Goal: Information Seeking & Learning: Learn about a topic

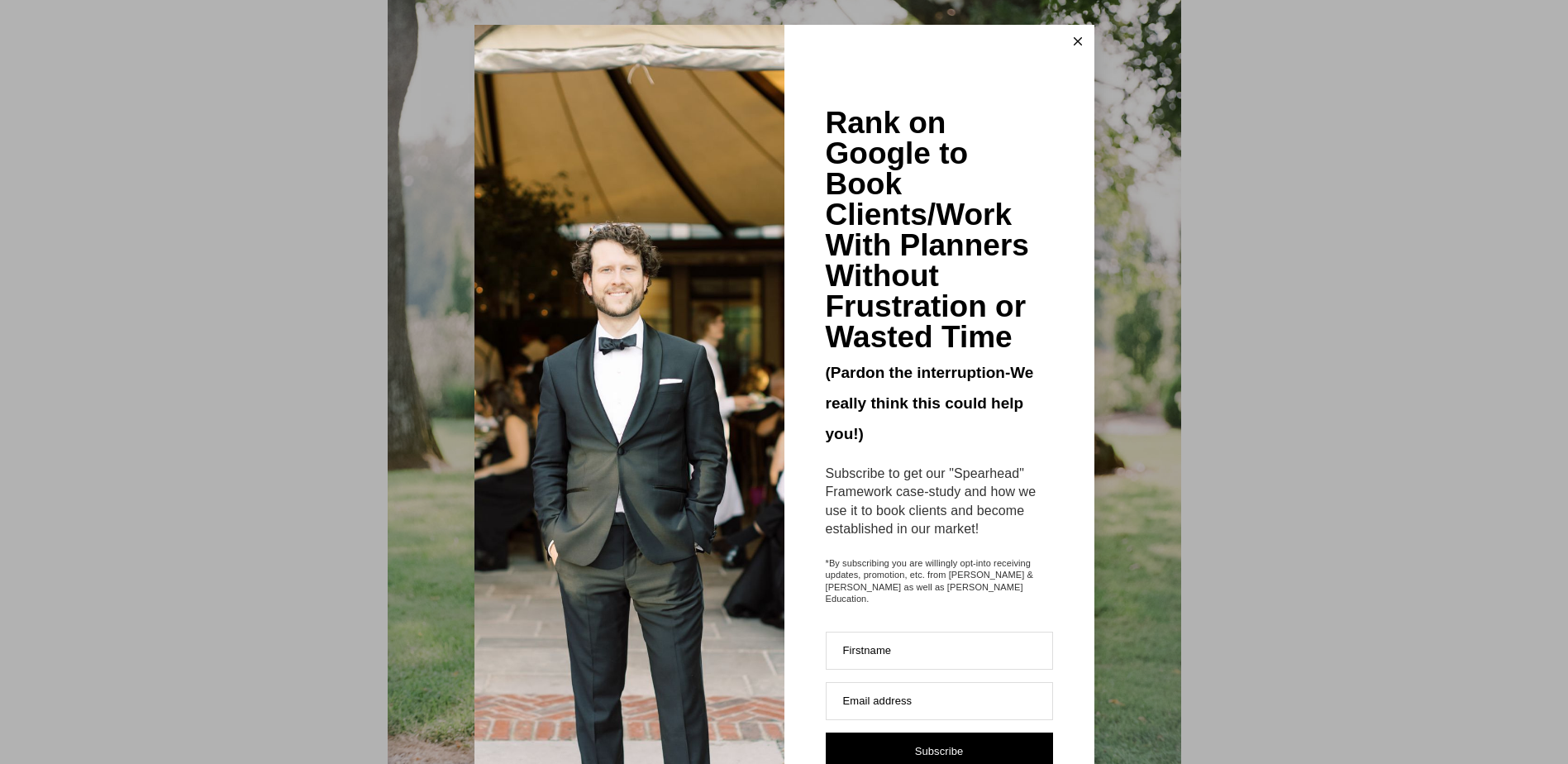
scroll to position [6584, 0]
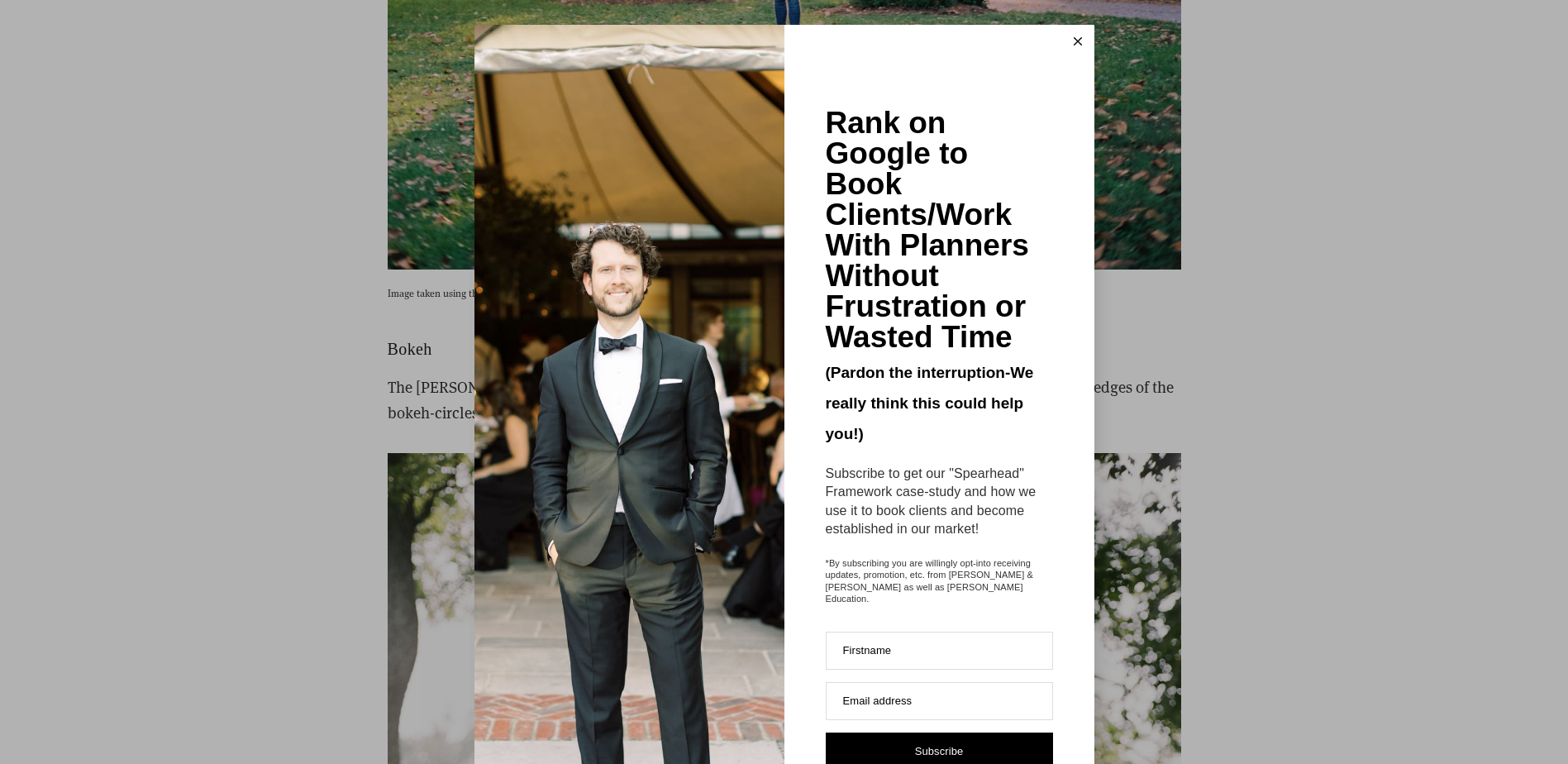
click at [1074, 41] on icon at bounding box center [1078, 41] width 8 height 8
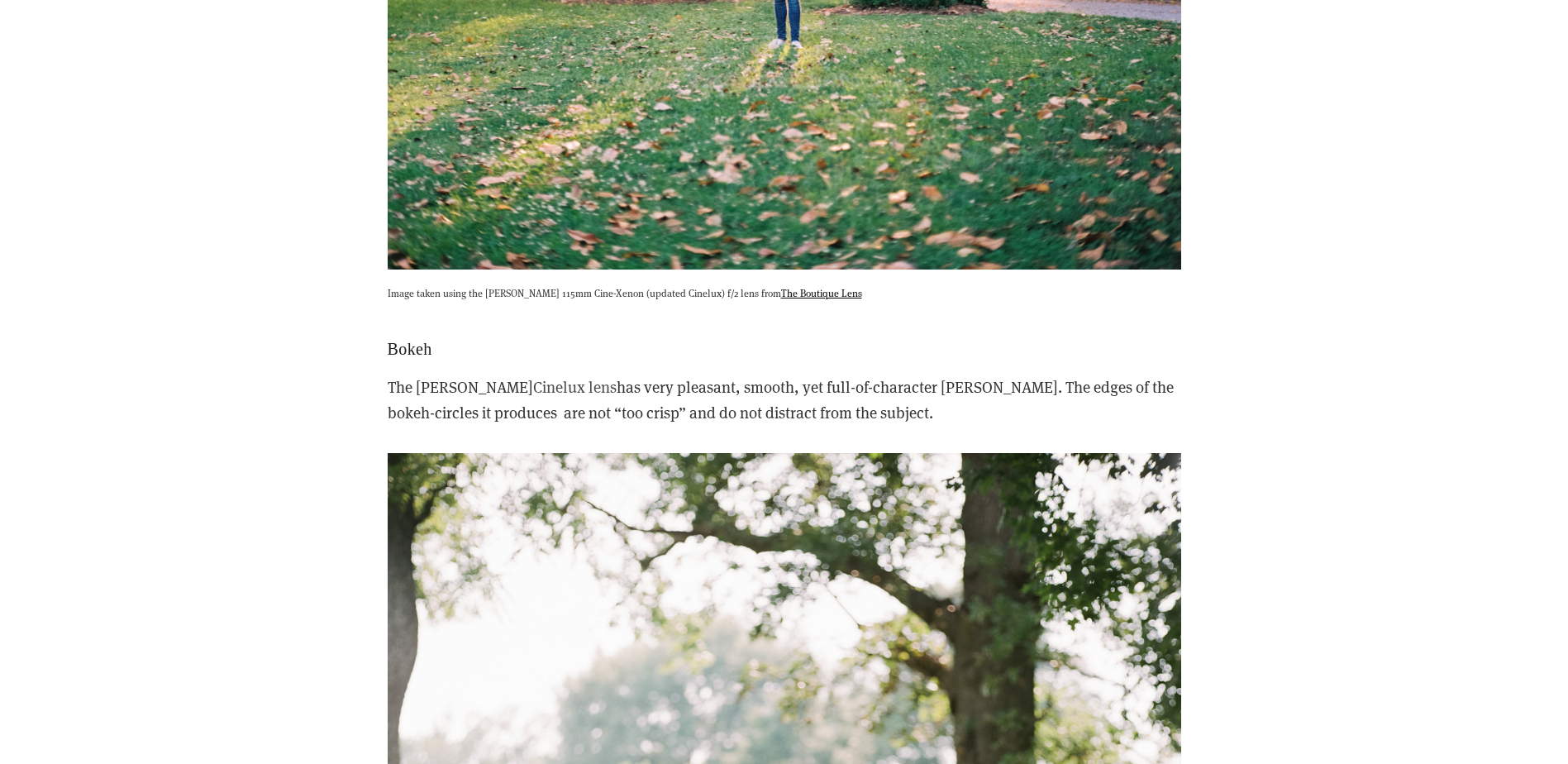
click at [533, 376] on link "Cinelux lens" at bounding box center [574, 386] width 84 height 21
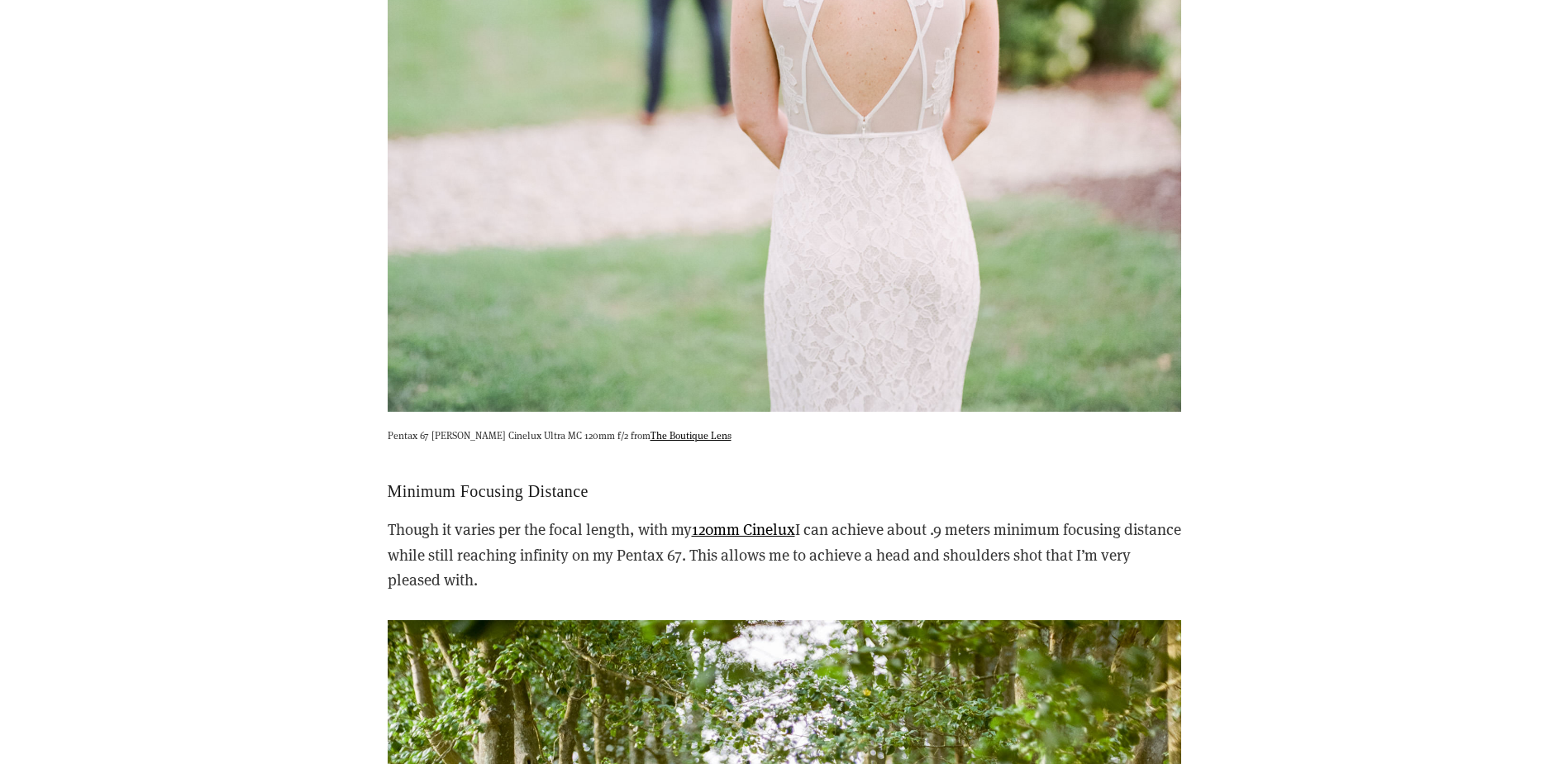
scroll to position [14589, 0]
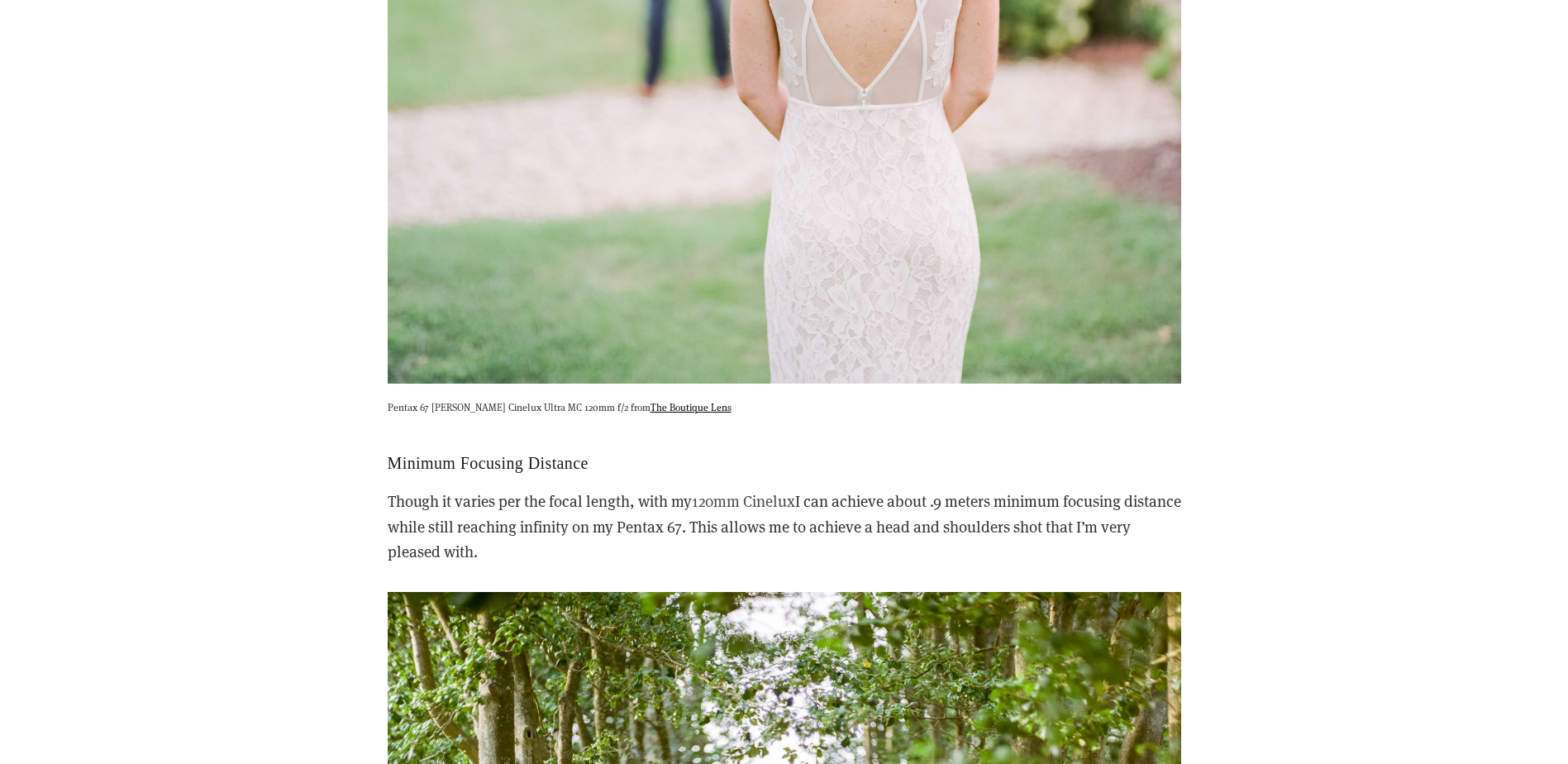
click at [759, 491] on link "120mm Cinelux" at bounding box center [743, 501] width 103 height 21
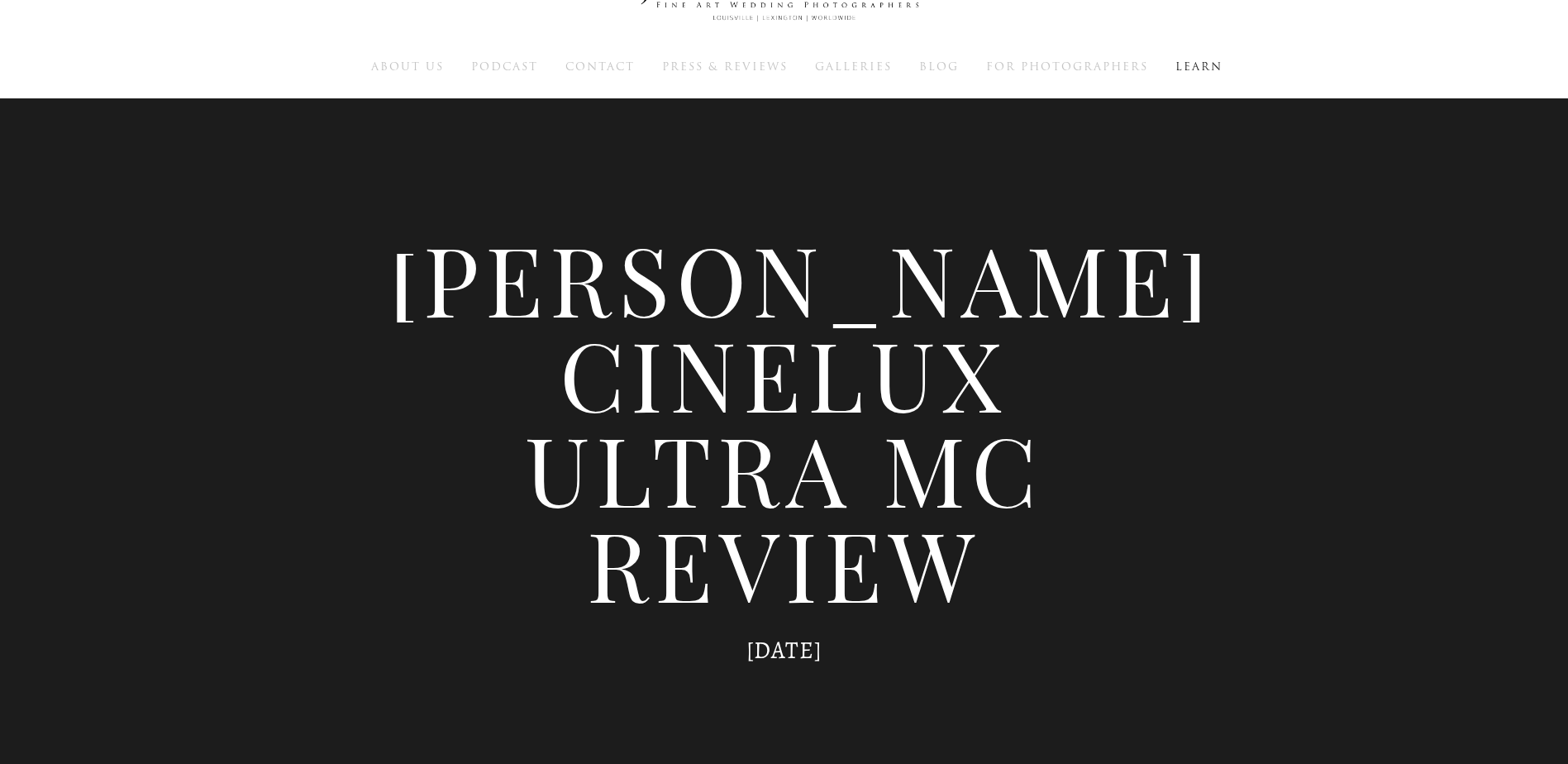
scroll to position [0, 0]
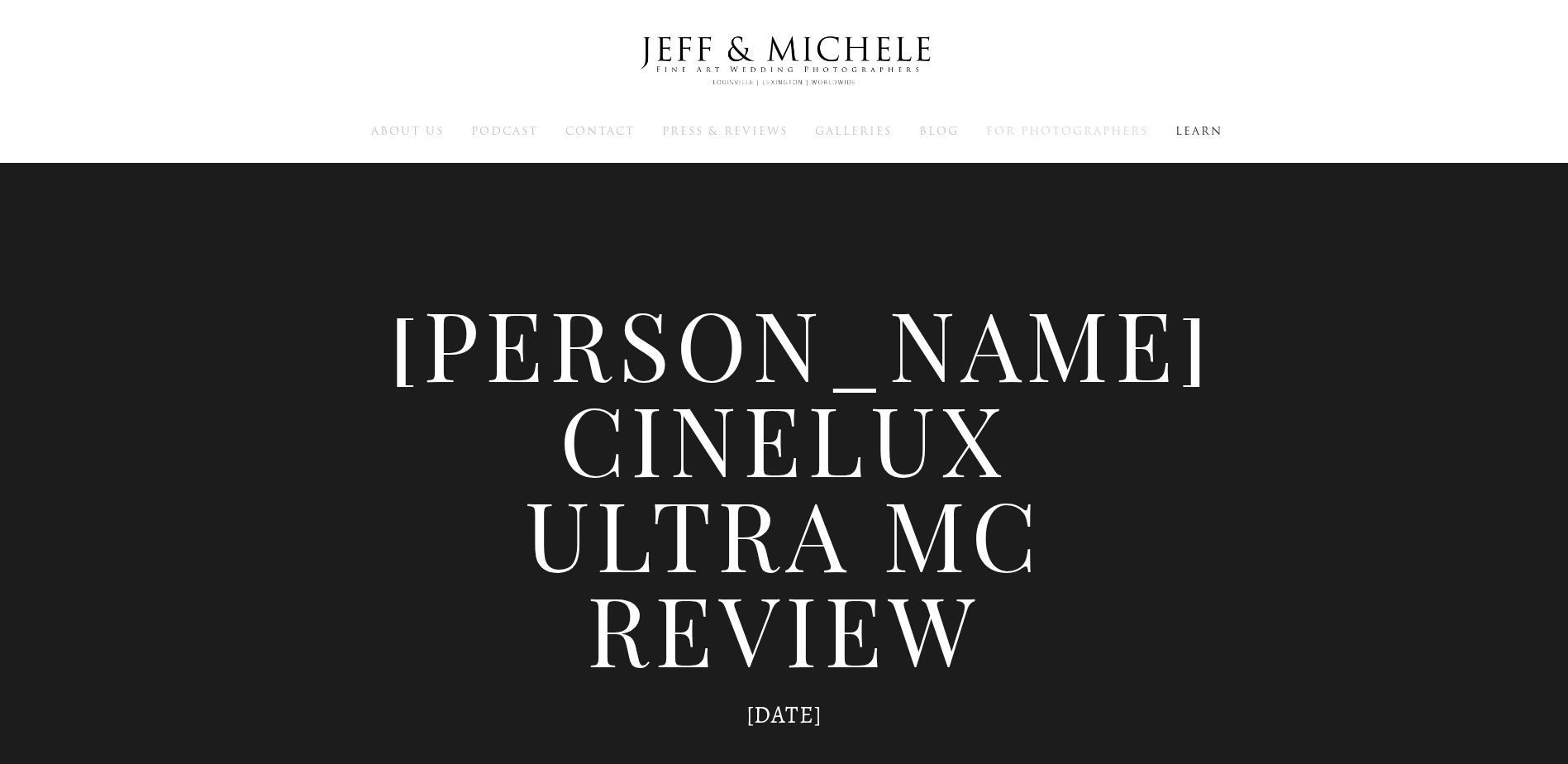
click at [1063, 132] on span "For Photographers" at bounding box center [1066, 131] width 162 height 16
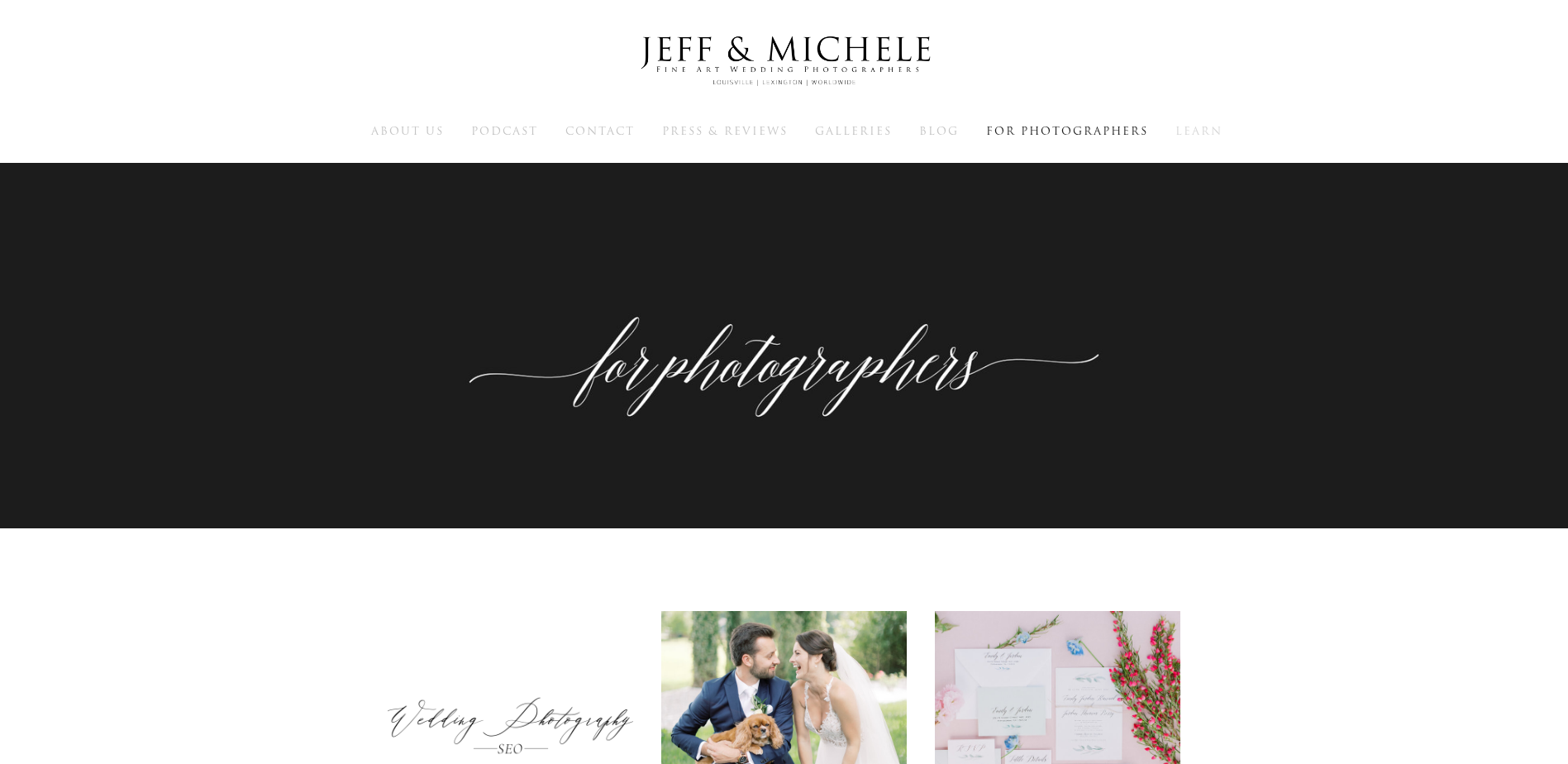
click at [1205, 133] on span "Learn" at bounding box center [1199, 131] width 47 height 16
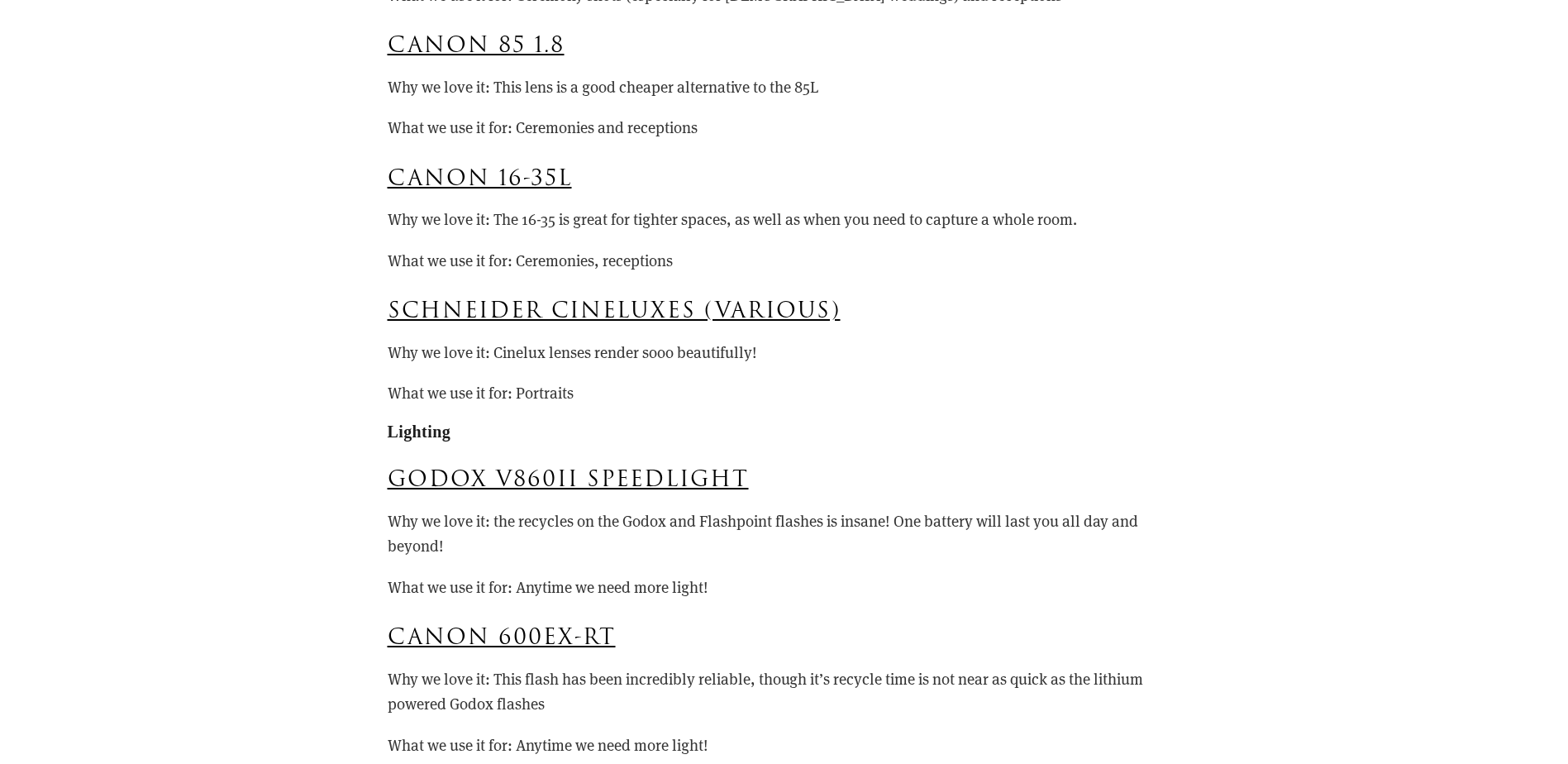
scroll to position [13522, 0]
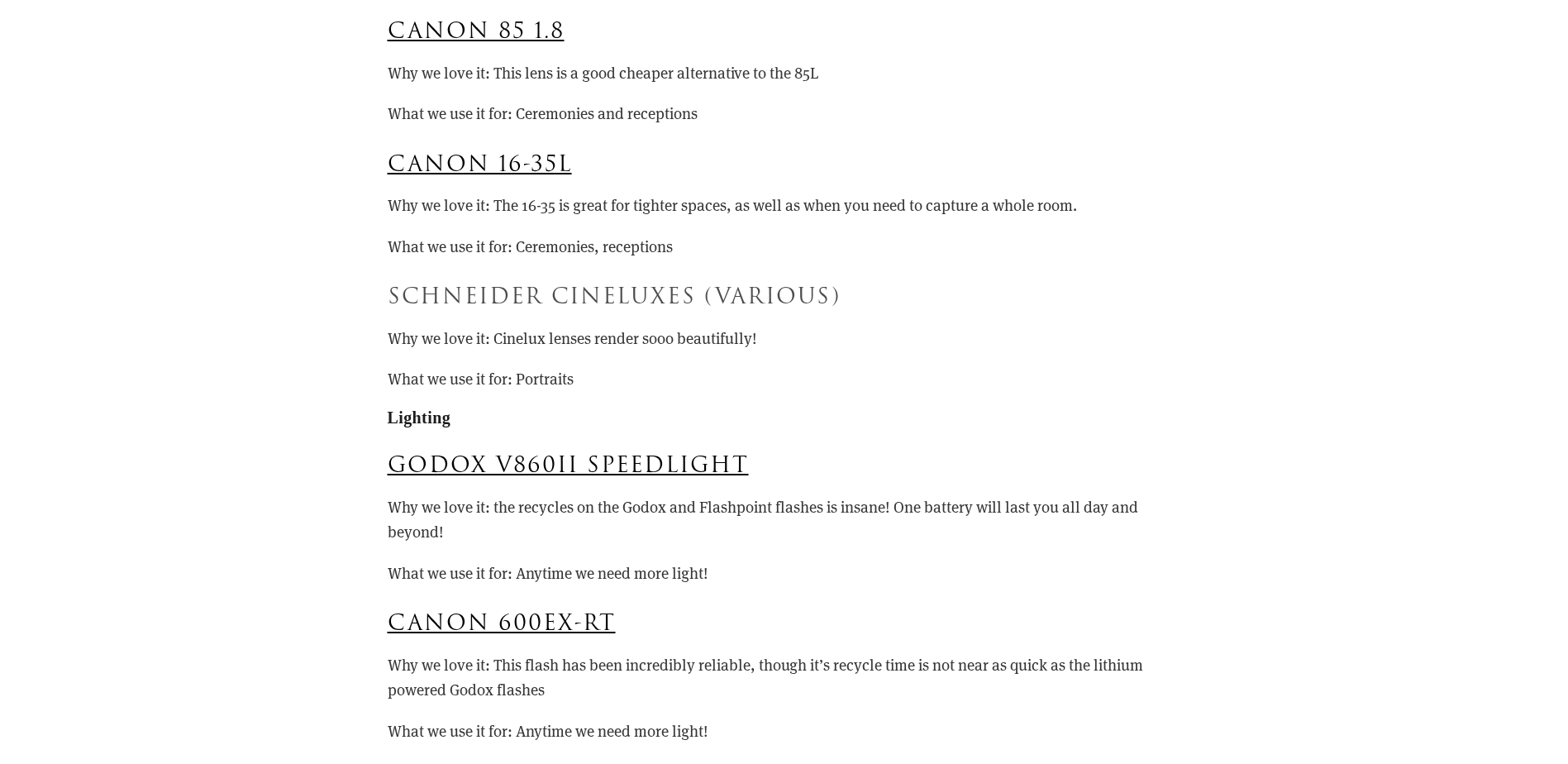
click at [513, 312] on link "Schneider Cineluxes (various)" at bounding box center [614, 296] width 453 height 31
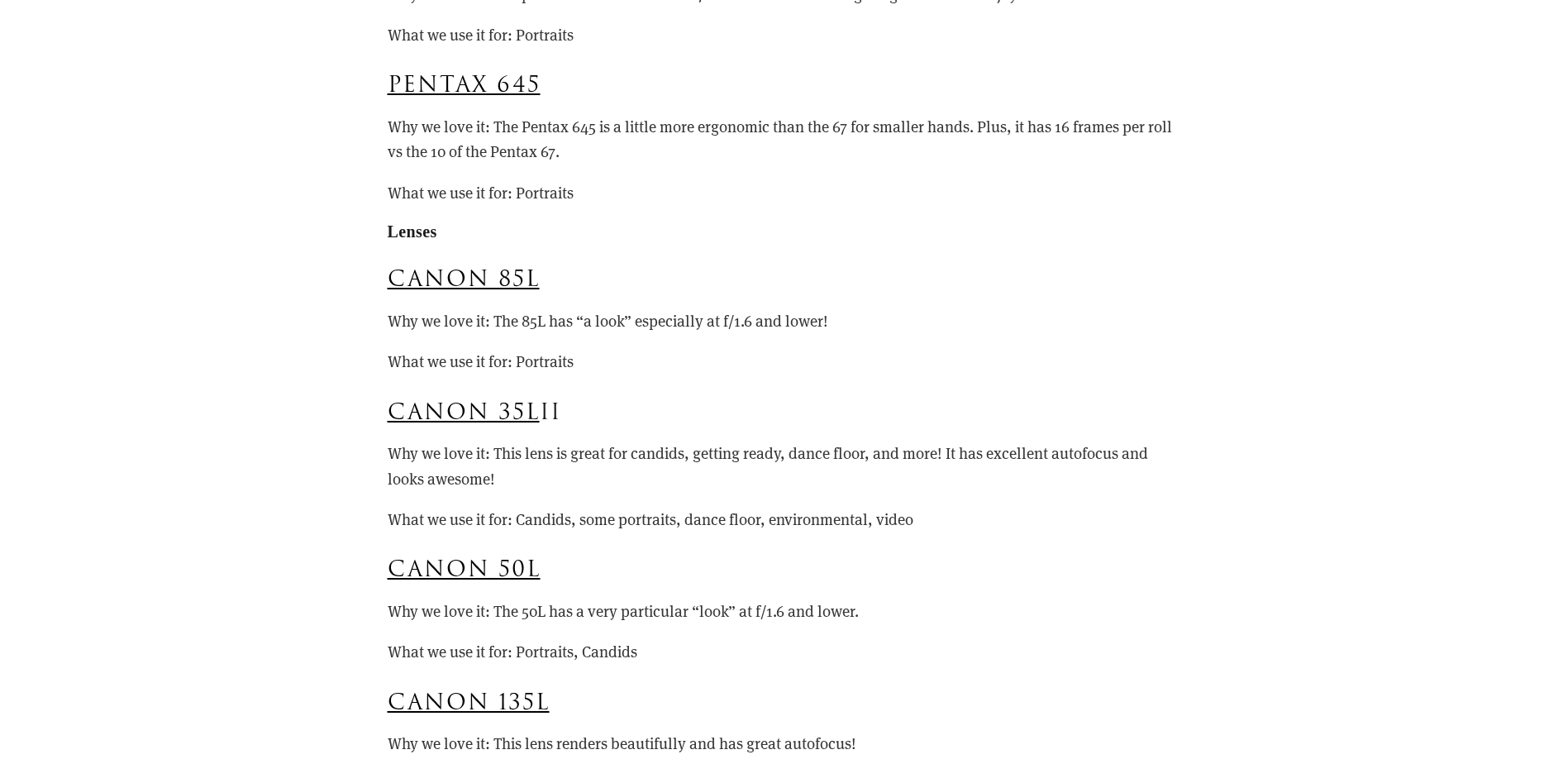
scroll to position [12696, 0]
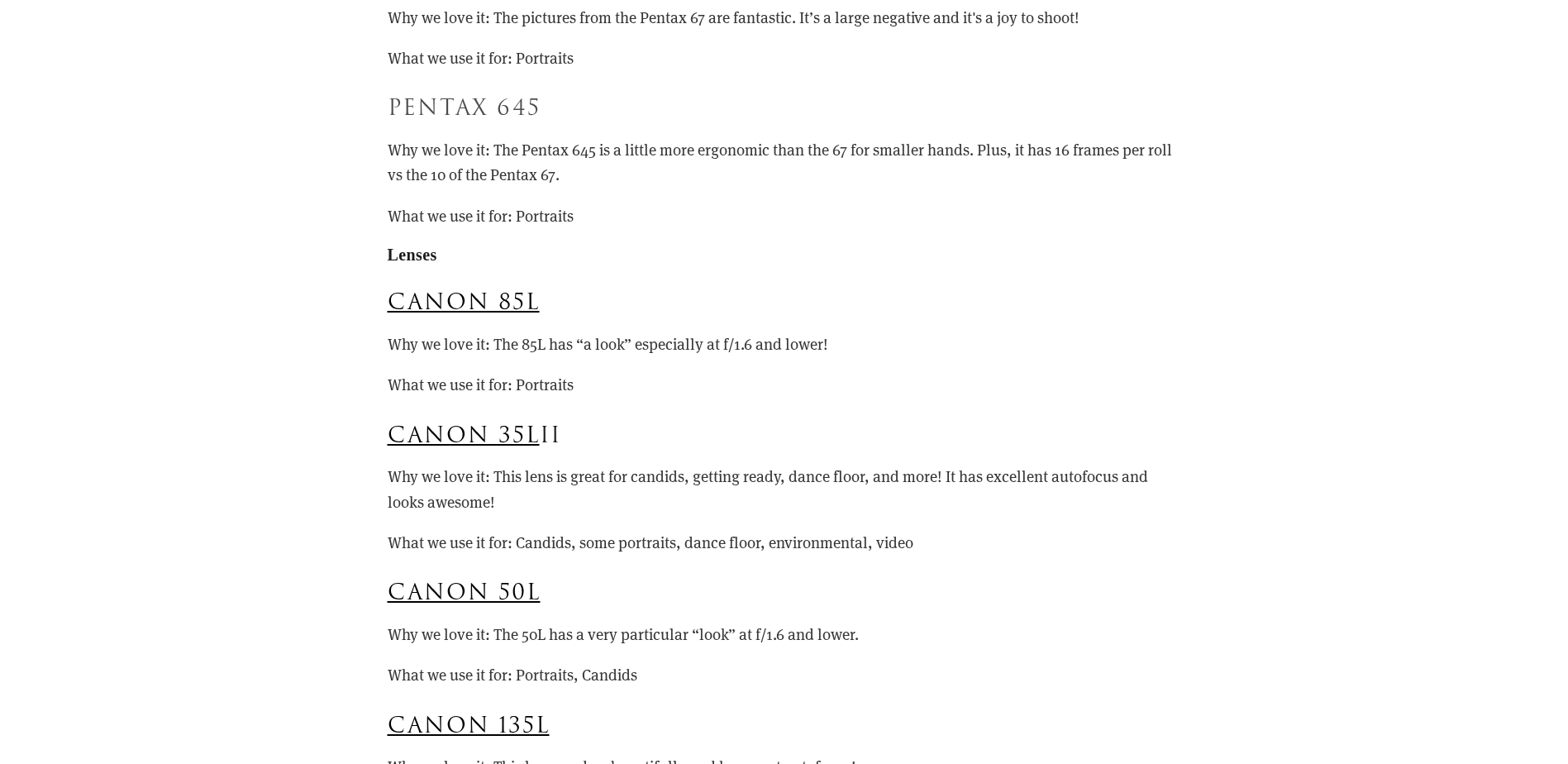
click at [430, 123] on link "Pentax 645" at bounding box center [464, 108] width 153 height 31
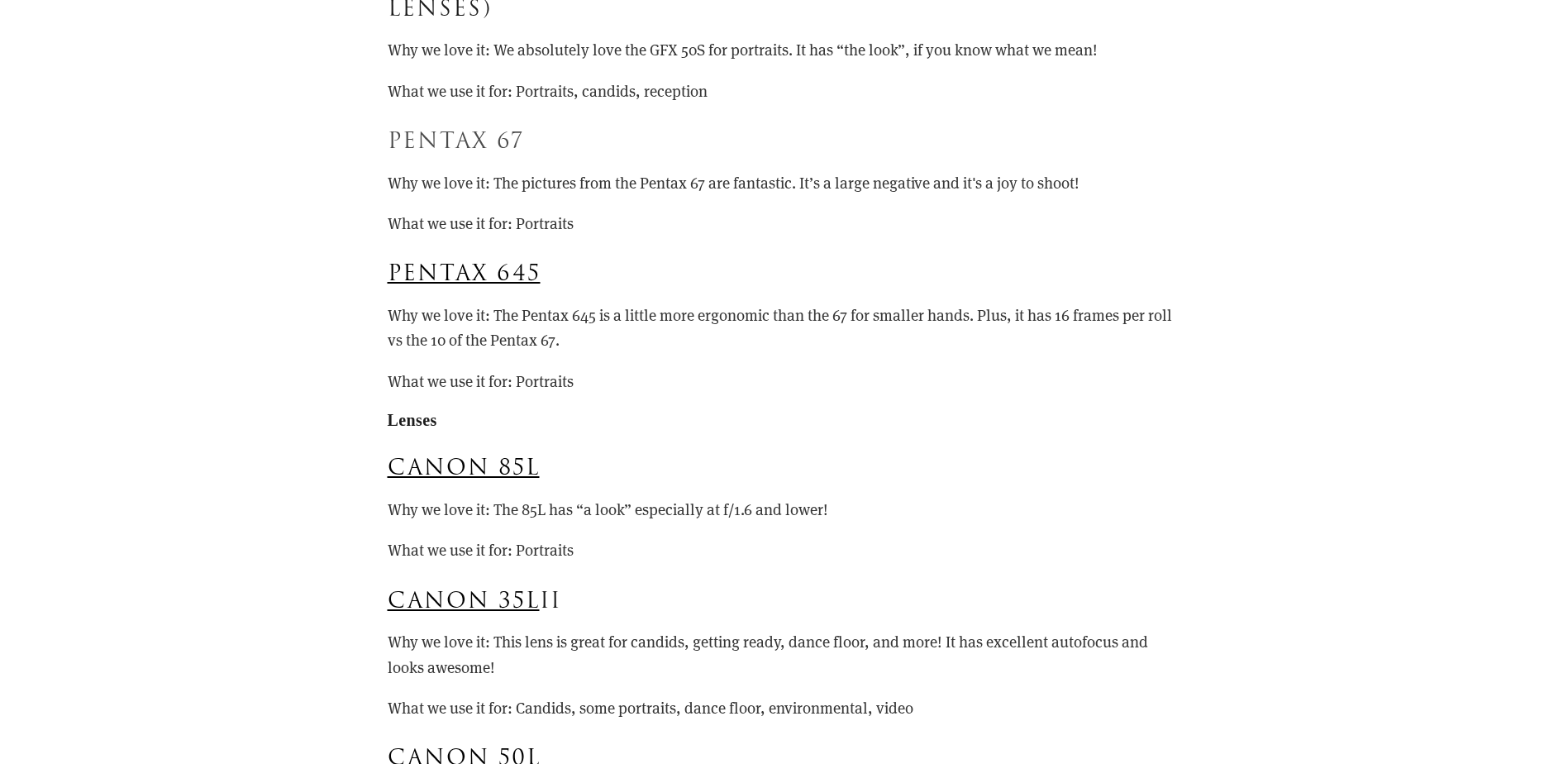
click at [442, 157] on link "Pentax 67" at bounding box center [456, 141] width 136 height 31
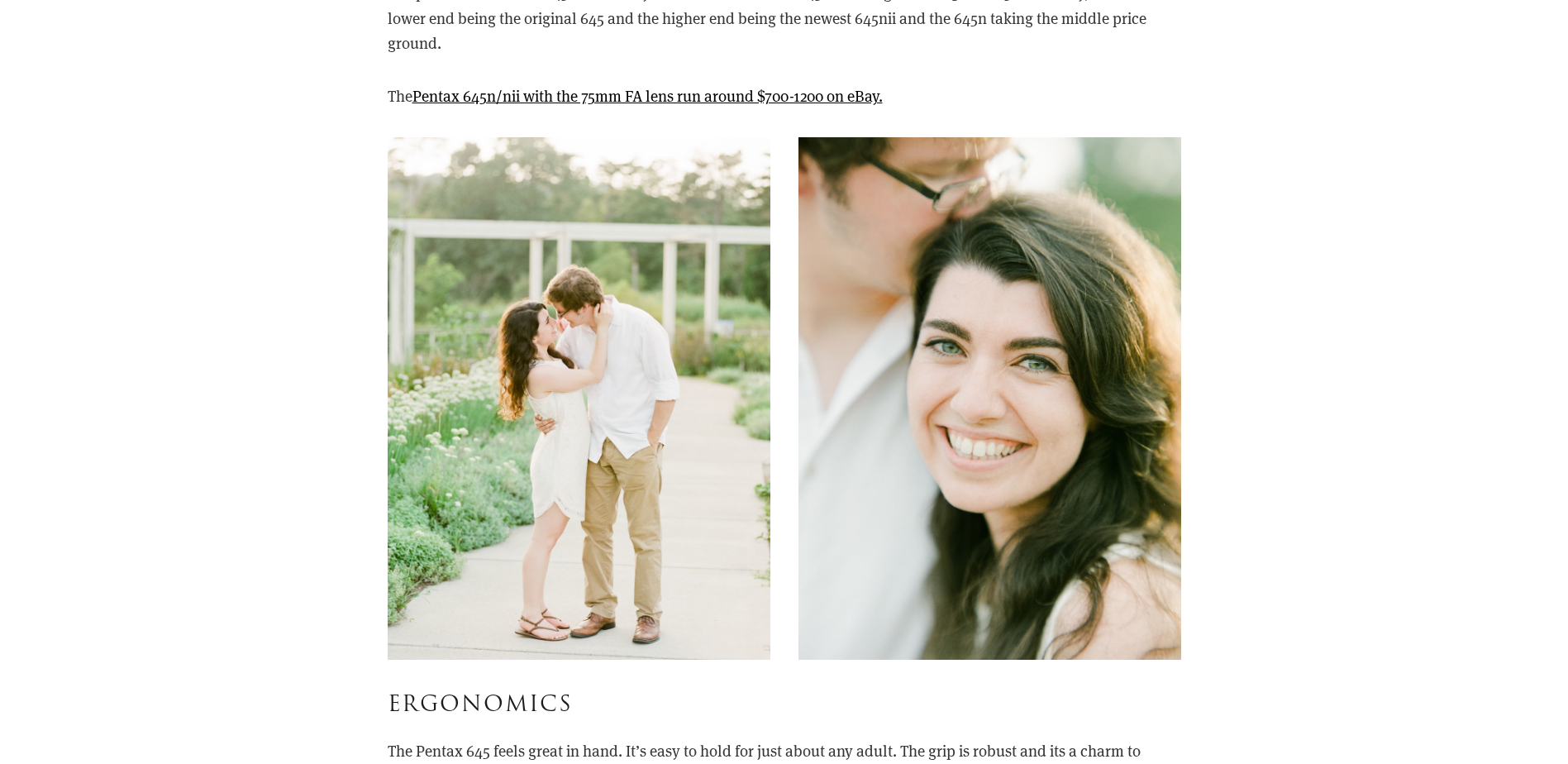
scroll to position [5043, 0]
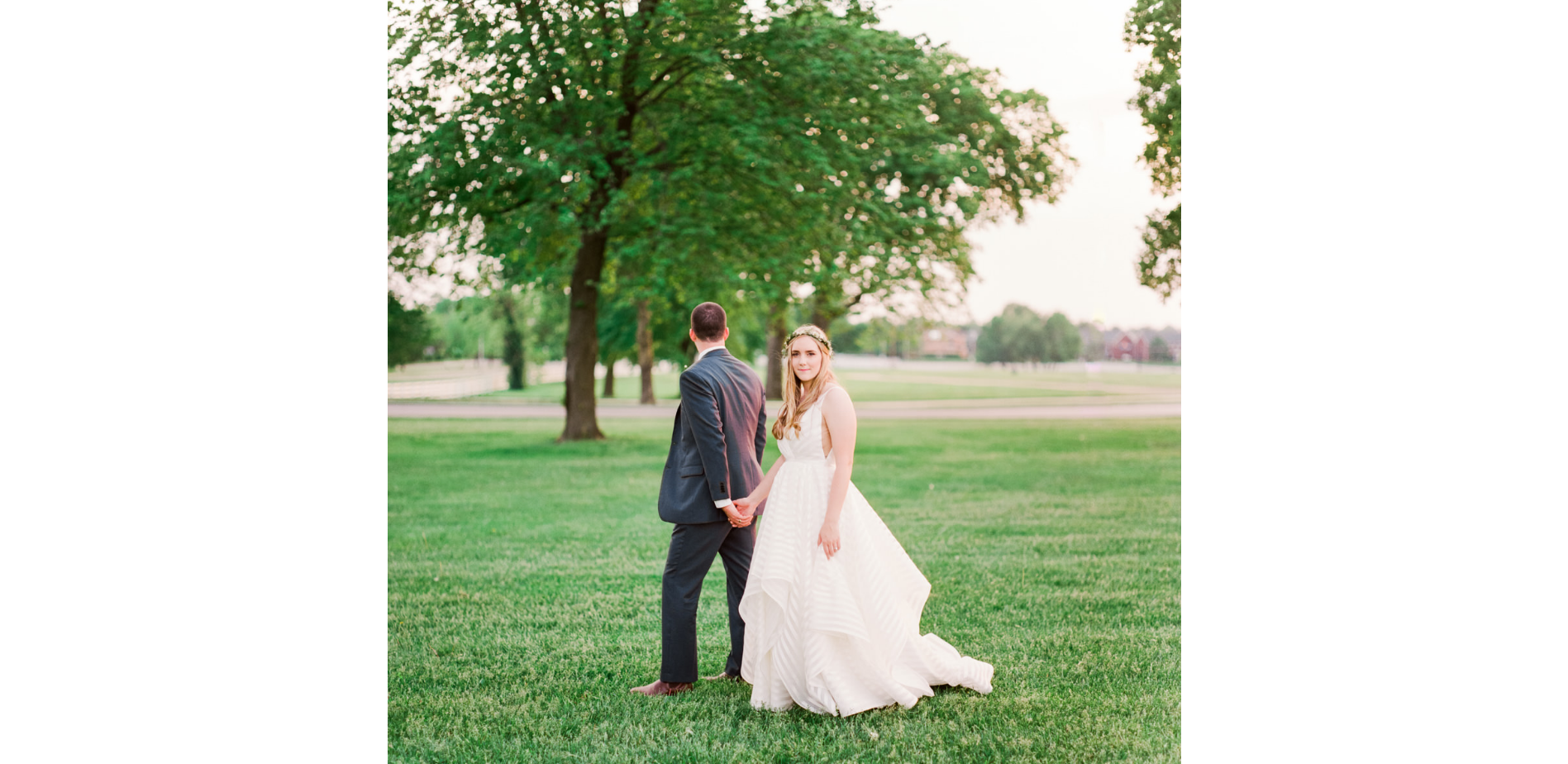
scroll to position [8183, 0]
